Goal: Task Accomplishment & Management: Complete application form

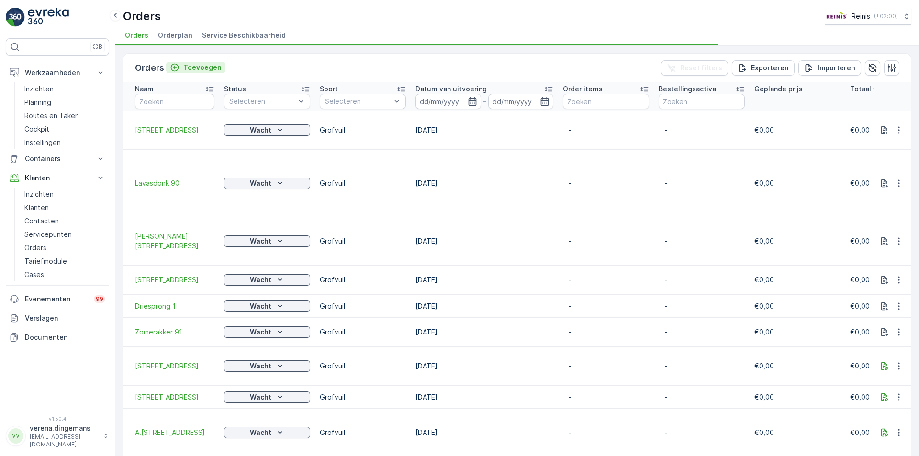
click at [191, 68] on p "Toevoegen" at bounding box center [202, 68] width 38 height 10
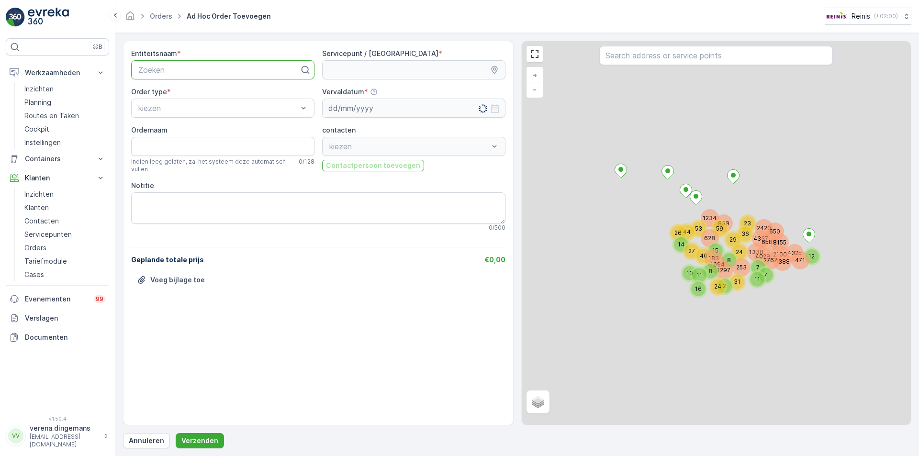
click at [183, 69] on div at bounding box center [218, 70] width 163 height 9
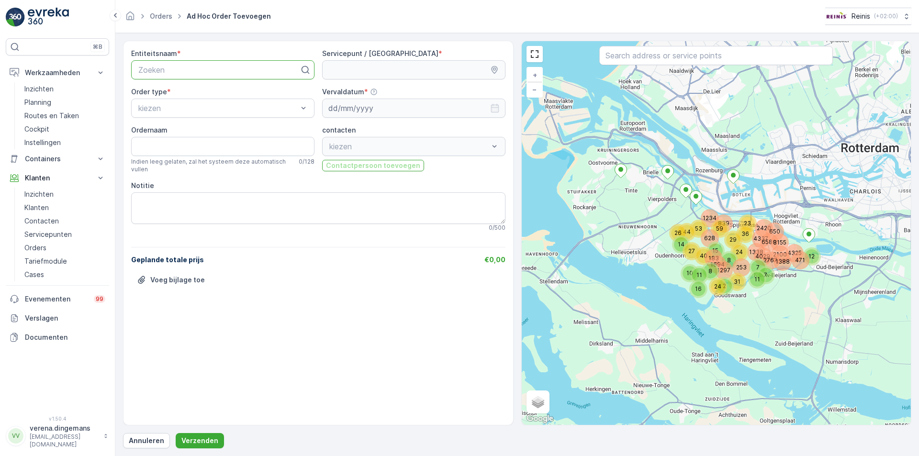
click at [184, 75] on p "Zoeken" at bounding box center [218, 69] width 161 height 11
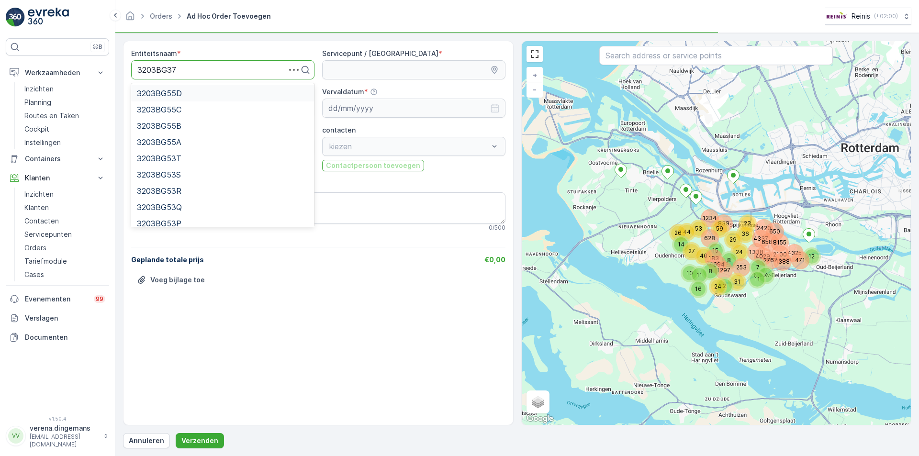
type input "3203BG37k"
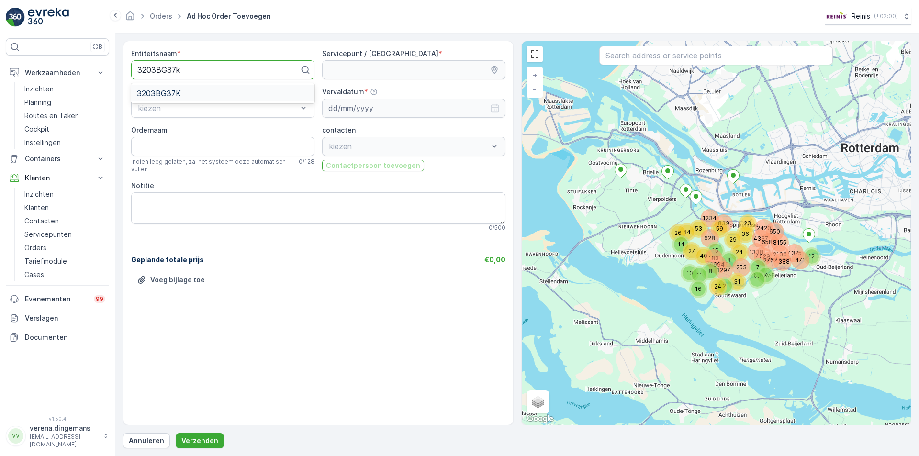
click at [216, 93] on div "3203BG37K" at bounding box center [223, 93] width 172 height 9
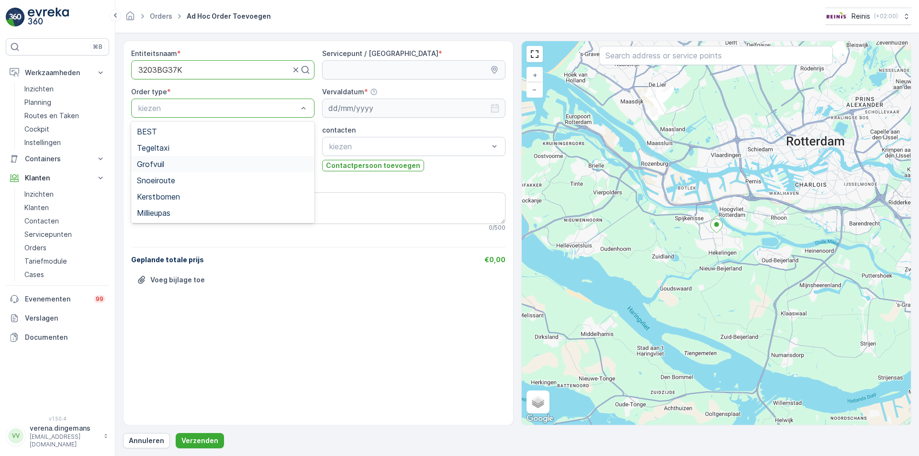
click at [165, 161] on div "Grofvuil" at bounding box center [223, 164] width 172 height 9
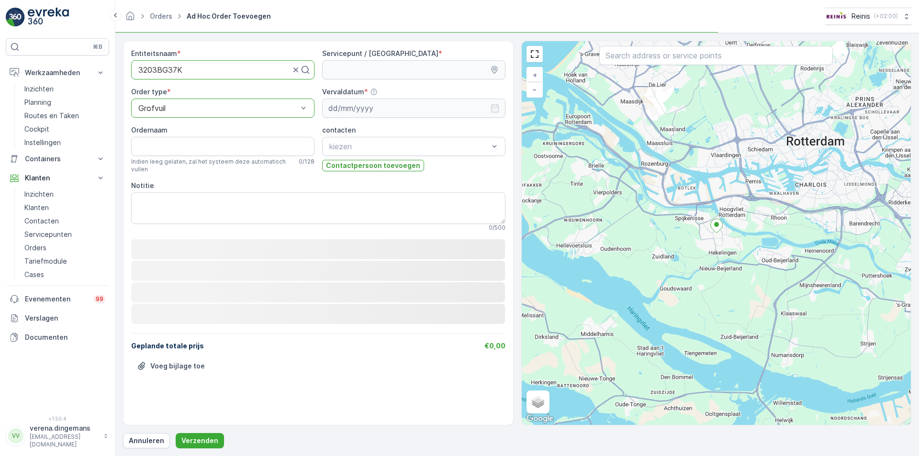
drag, startPoint x: 194, startPoint y: 136, endPoint x: 185, endPoint y: 148, distance: 15.4
click at [193, 136] on div "Ordernaam Indien leeg gelaten, zal het systeem deze automatisch vullen 0 / 128" at bounding box center [222, 149] width 183 height 48
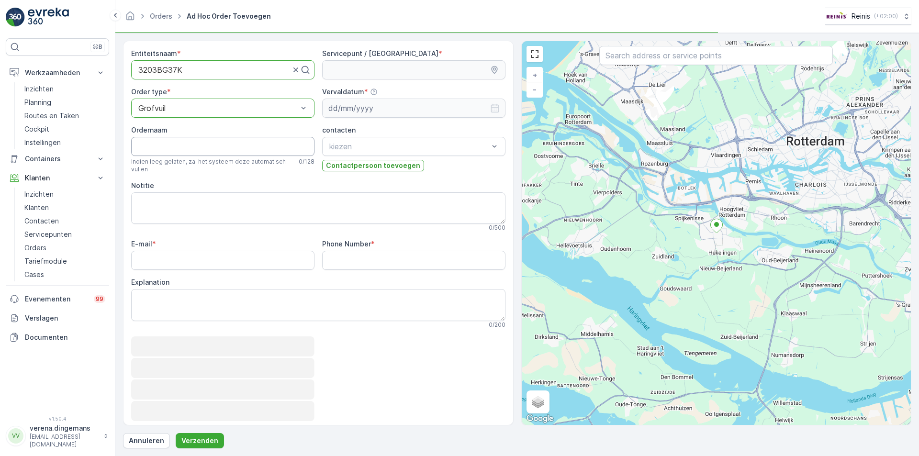
click at [179, 157] on div "Ordernaam Indien leeg gelaten, zal het systeem deze automatisch vullen 0 / 128" at bounding box center [222, 149] width 183 height 48
click at [182, 146] on input "Ordernaam" at bounding box center [222, 146] width 183 height 19
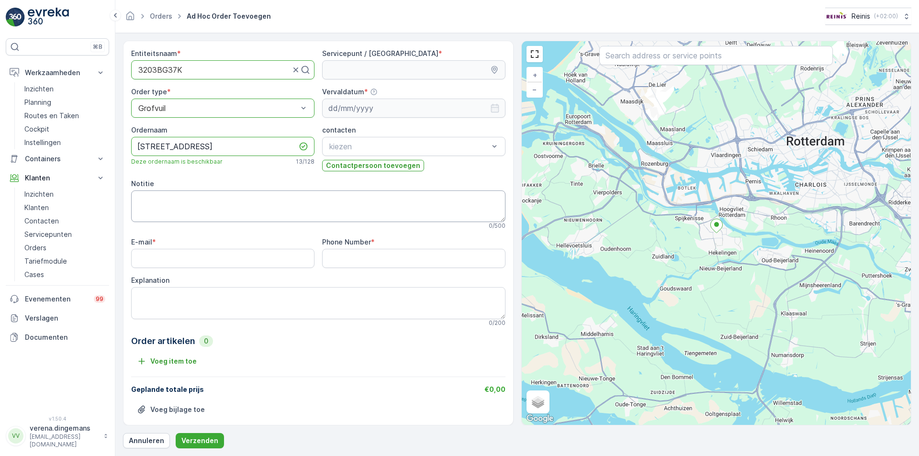
type input "[STREET_ADDRESS]"
click at [186, 217] on textarea "Notitie" at bounding box center [318, 207] width 374 height 32
click at [194, 262] on input "E-mail" at bounding box center [222, 258] width 183 height 19
type input "[EMAIL_ADDRESS][DOMAIN_NAME]"
click at [363, 246] on label "Phone Number" at bounding box center [346, 242] width 49 height 8
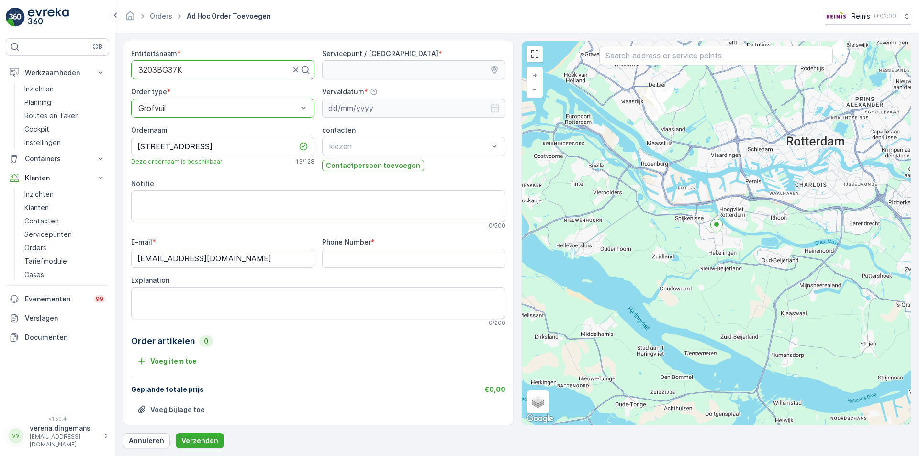
click at [363, 249] on Number "Phone Number" at bounding box center [413, 258] width 183 height 19
type Number "0638266133"
click at [221, 297] on textarea "Explanation" at bounding box center [318, 303] width 374 height 32
click at [165, 299] on textarea "Explanation" at bounding box center [318, 303] width 374 height 32
type textarea "E"
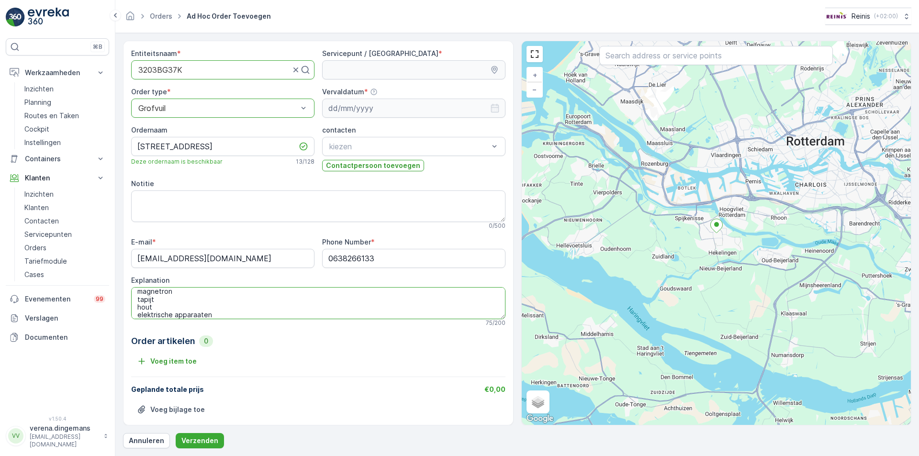
scroll to position [27, 0]
drag, startPoint x: 193, startPoint y: 299, endPoint x: 190, endPoint y: 308, distance: 9.4
click at [191, 308] on textarea "eiken houten tafel 2x stoelen magnetron tapijt hout elektrische apparaaten" at bounding box center [318, 303] width 374 height 32
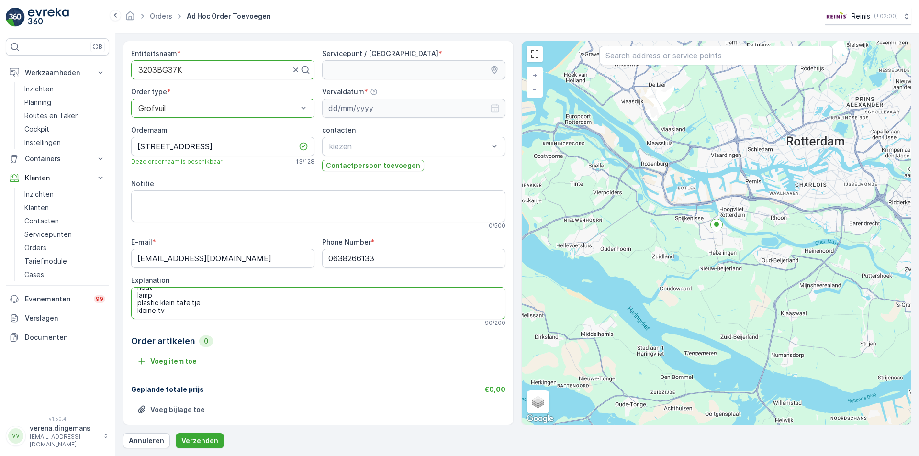
scroll to position [0, 0]
type textarea "eiken houten tafel 2x stoelen magnetron tapijt hout lamp plastic klein tafeltje…"
click at [240, 304] on textarea "eiken houten tafel 2x stoelen magnetron tapijt hout lamp plastic klein tafeltje…" at bounding box center [318, 303] width 374 height 32
click at [235, 313] on textarea "eiken houten tafel 2x stoelen magnetron tapijt hout lamp plastic klein tafeltje…" at bounding box center [318, 303] width 374 height 32
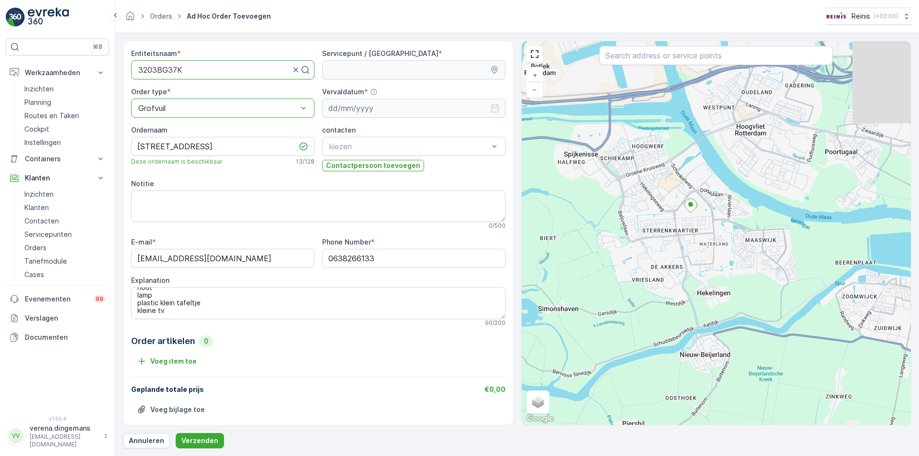
drag, startPoint x: 724, startPoint y: 186, endPoint x: 689, endPoint y: 231, distance: 56.7
click at [689, 231] on div "+ − Satelliet stappenplan Terrein Hybride Leaflet Sneltoetsen Kaartgegevens Kaa…" at bounding box center [717, 233] width 390 height 384
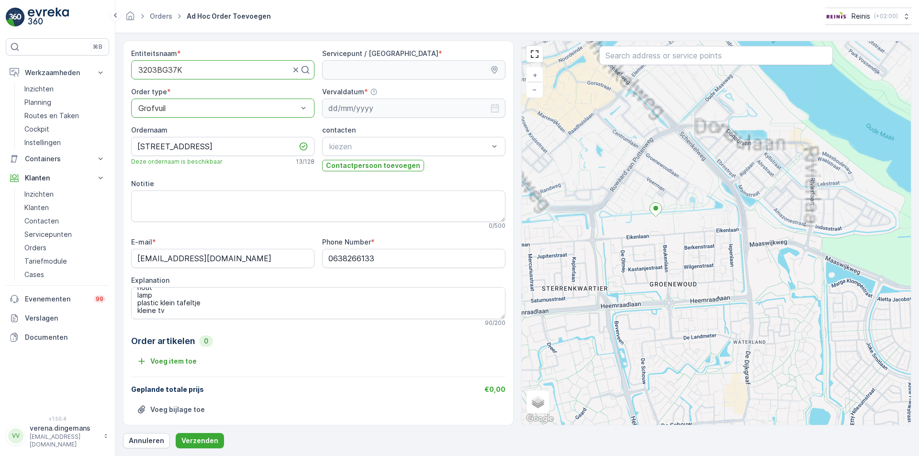
drag, startPoint x: 660, startPoint y: 231, endPoint x: 679, endPoint y: 260, distance: 34.5
click at [679, 260] on div "+ − Satelliet stappenplan Terrein Hybride Leaflet Sneltoetsen Kaartgegevens Kaa…" at bounding box center [717, 233] width 390 height 384
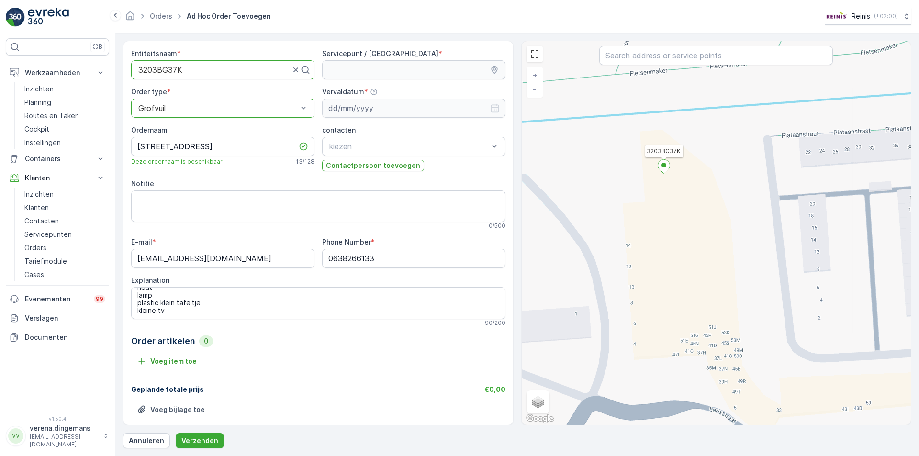
click at [667, 162] on icon at bounding box center [664, 167] width 12 height 14
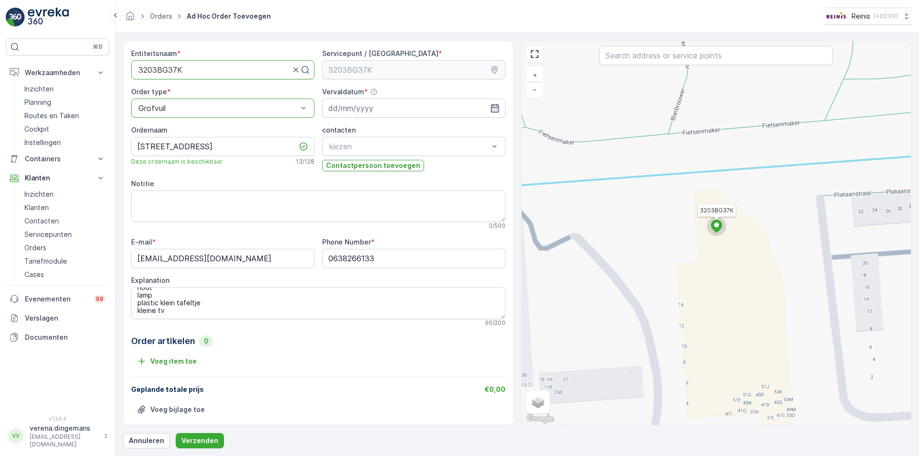
click at [731, 229] on div "3203BG37K + − Satelliet stappenplan Terrein Hybride Leaflet Sneltoetsen Kaartge…" at bounding box center [717, 233] width 390 height 384
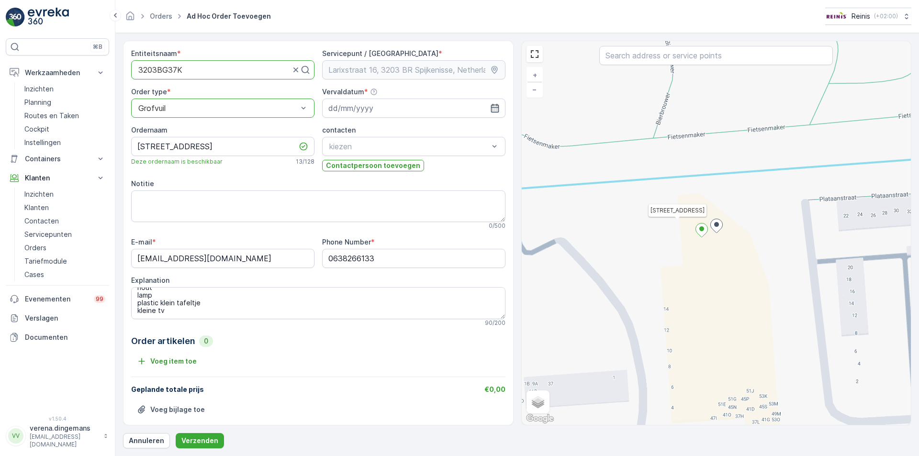
click at [491, 108] on icon "button" at bounding box center [495, 108] width 10 height 10
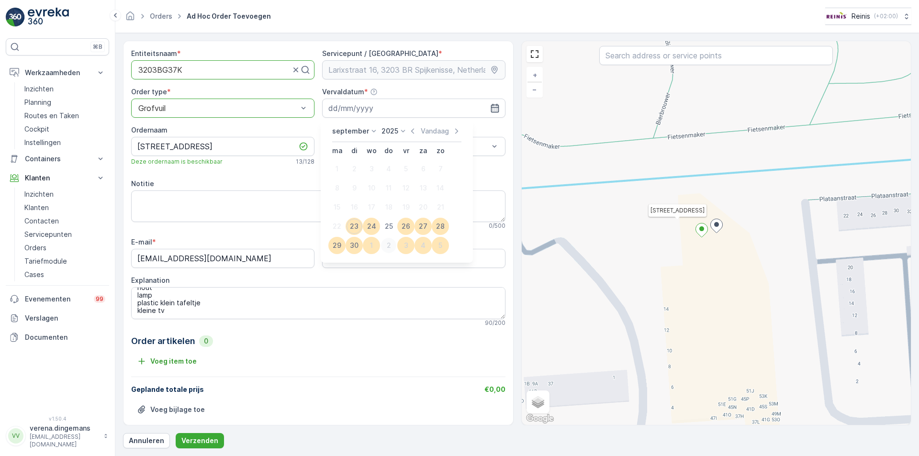
click at [391, 249] on div "2" at bounding box center [388, 245] width 15 height 15
type input "[DATE]"
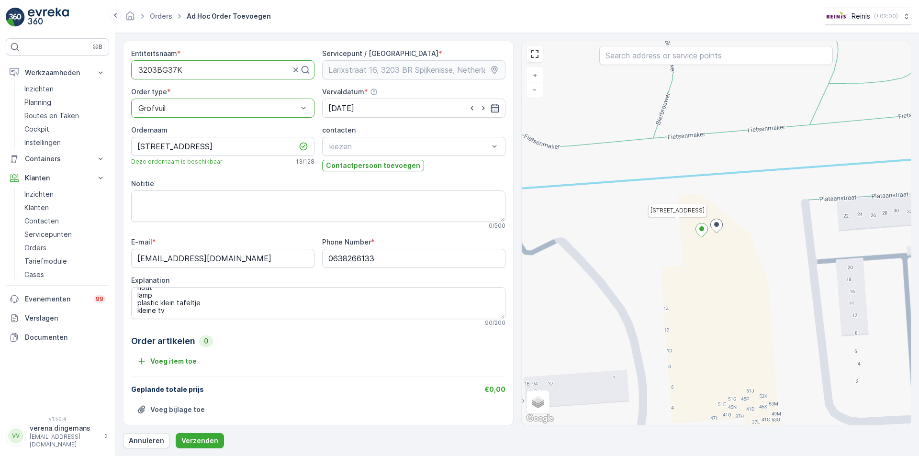
scroll to position [11, 0]
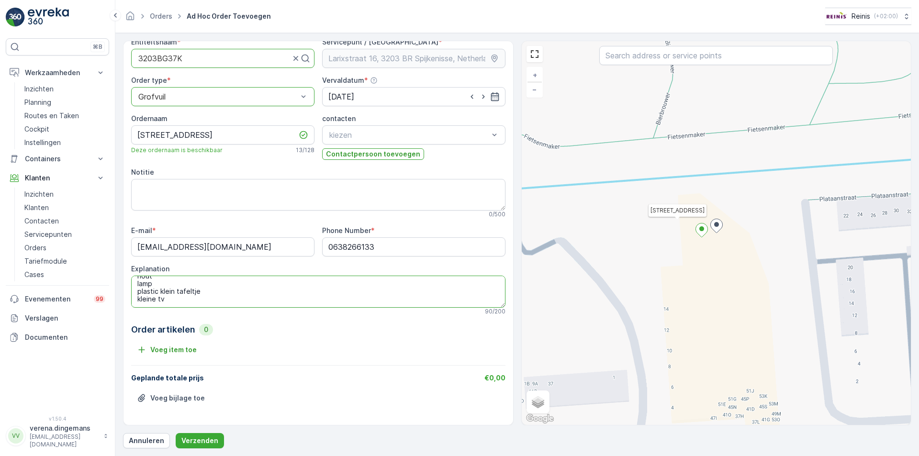
click at [219, 302] on textarea "eiken houten tafel 2x stoelen magnetron tapijt hout lamp plastic klein tafeltje…" at bounding box center [318, 292] width 374 height 32
type textarea "eiken houten tafel 2x stoelen magnetron tapijt hout lamp plastic klein tafeltje…"
click at [189, 440] on p "Verzenden" at bounding box center [199, 441] width 37 height 10
